Goal: Information Seeking & Learning: Find specific fact

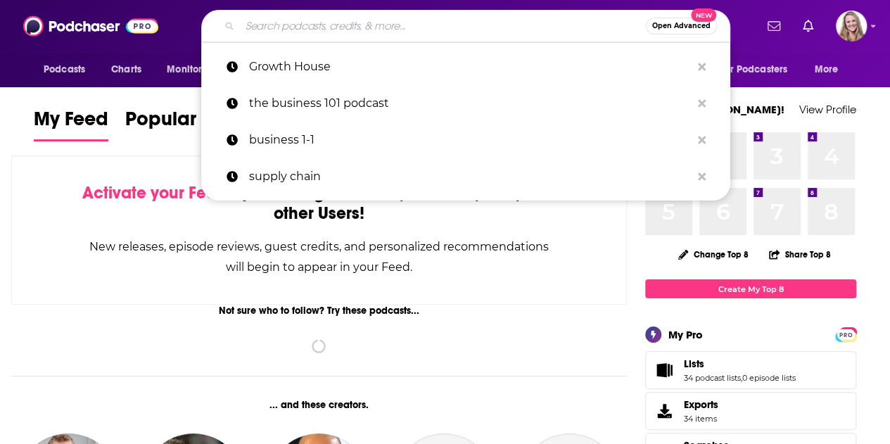
click at [488, 32] on input "Search podcasts, credits, & more..." at bounding box center [443, 26] width 406 height 23
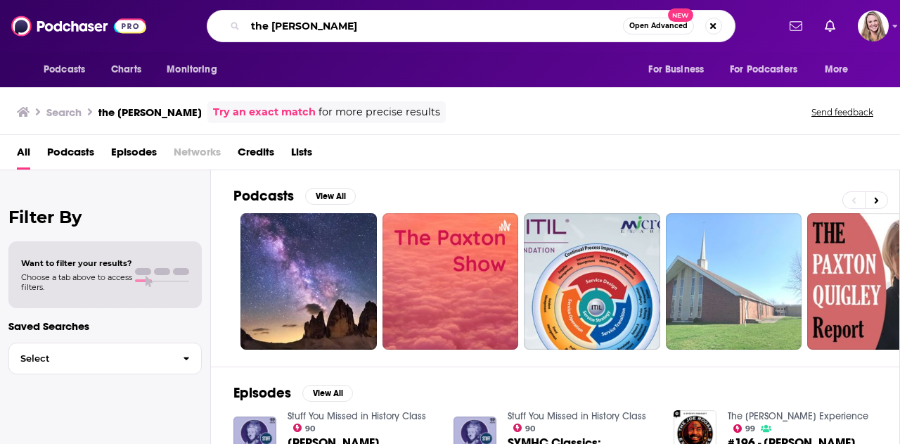
click at [410, 34] on input "the [PERSON_NAME]" at bounding box center [434, 26] width 378 height 23
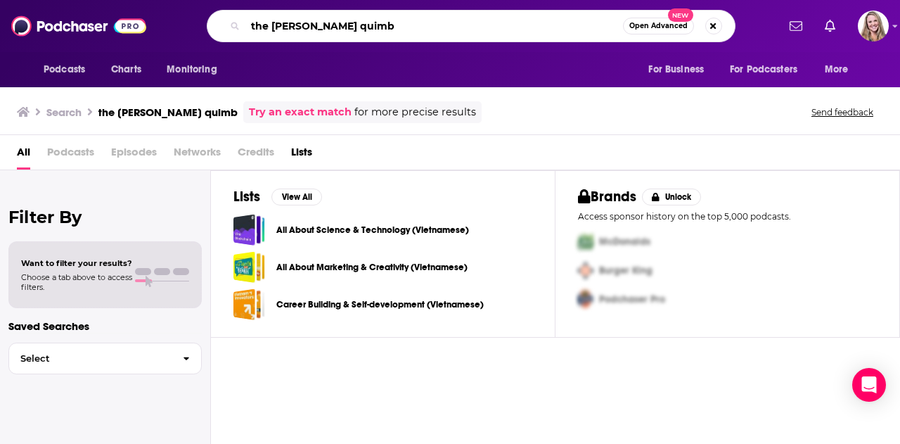
click at [371, 25] on input "the [PERSON_NAME] quimb" at bounding box center [434, 26] width 378 height 23
type input "the [PERSON_NAME] report"
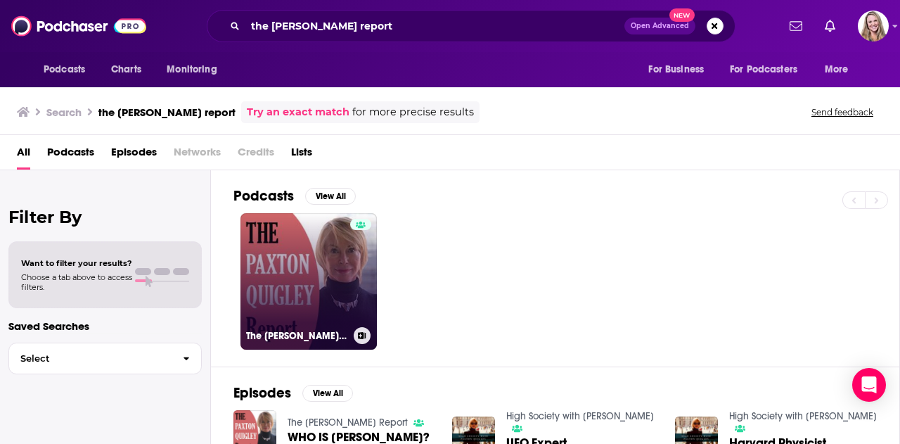
click at [316, 276] on link "The [PERSON_NAME] Report" at bounding box center [309, 281] width 136 height 136
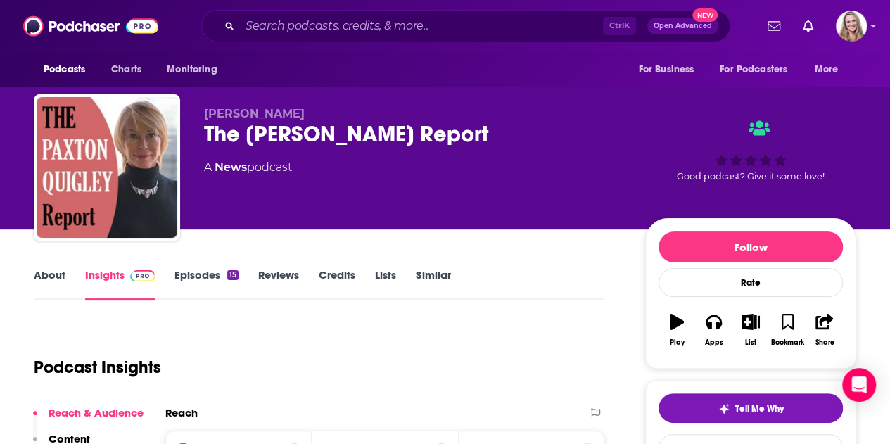
click at [50, 267] on div "About Insights Episodes 15 Reviews Credits Lists Similar" at bounding box center [319, 283] width 570 height 34
click at [50, 276] on link "About" at bounding box center [50, 284] width 32 height 32
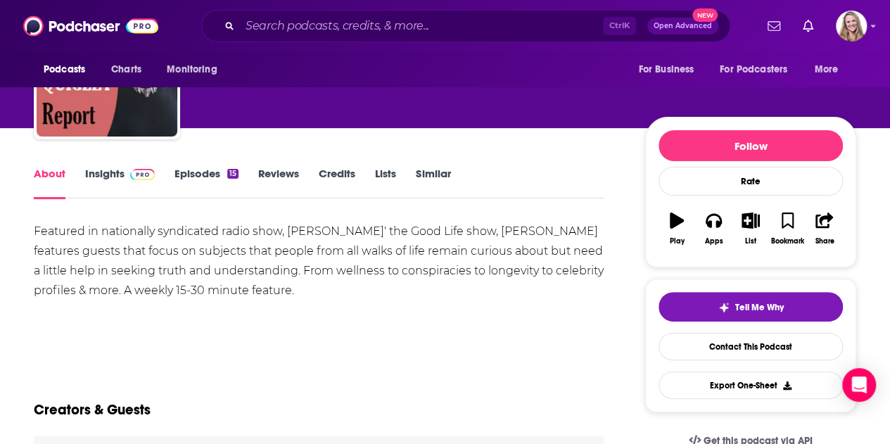
scroll to position [102, 0]
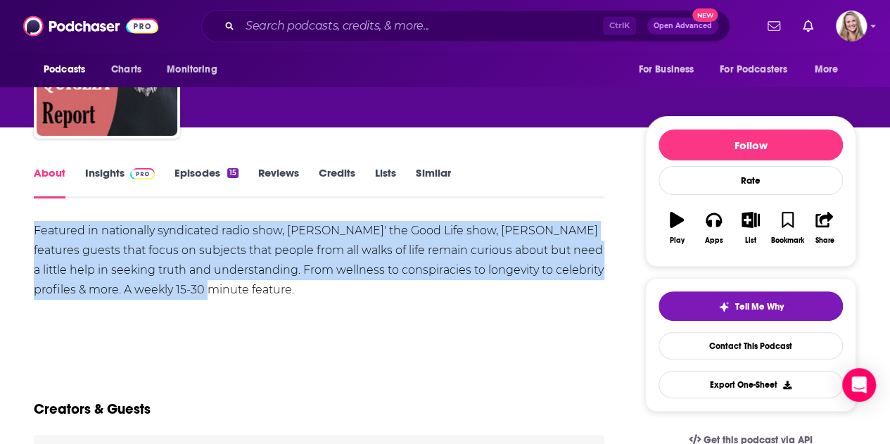
drag, startPoint x: 250, startPoint y: 295, endPoint x: 1, endPoint y: 220, distance: 260.8
copy div "Featured in nationally syndicated radio show, [PERSON_NAME]' the Good Life show…"
